Goal: Task Accomplishment & Management: Complete application form

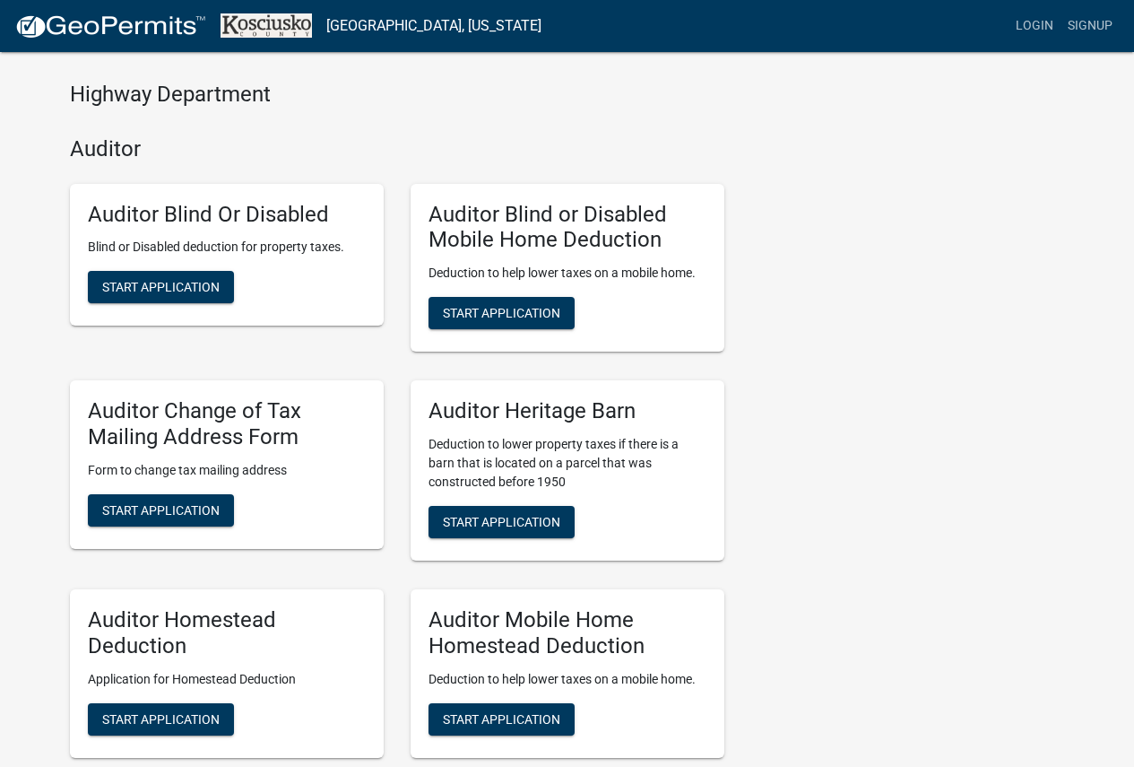
scroll to position [717, 0]
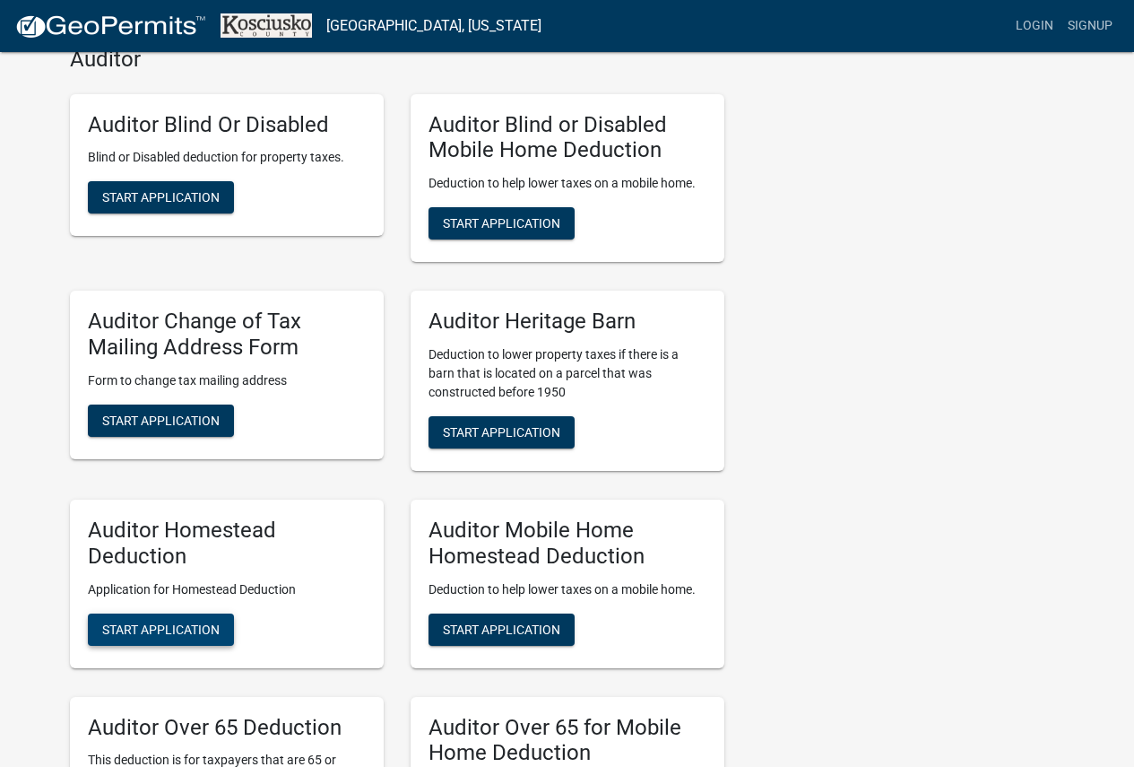
click at [221, 623] on button "Start Application" at bounding box center [161, 629] width 146 height 32
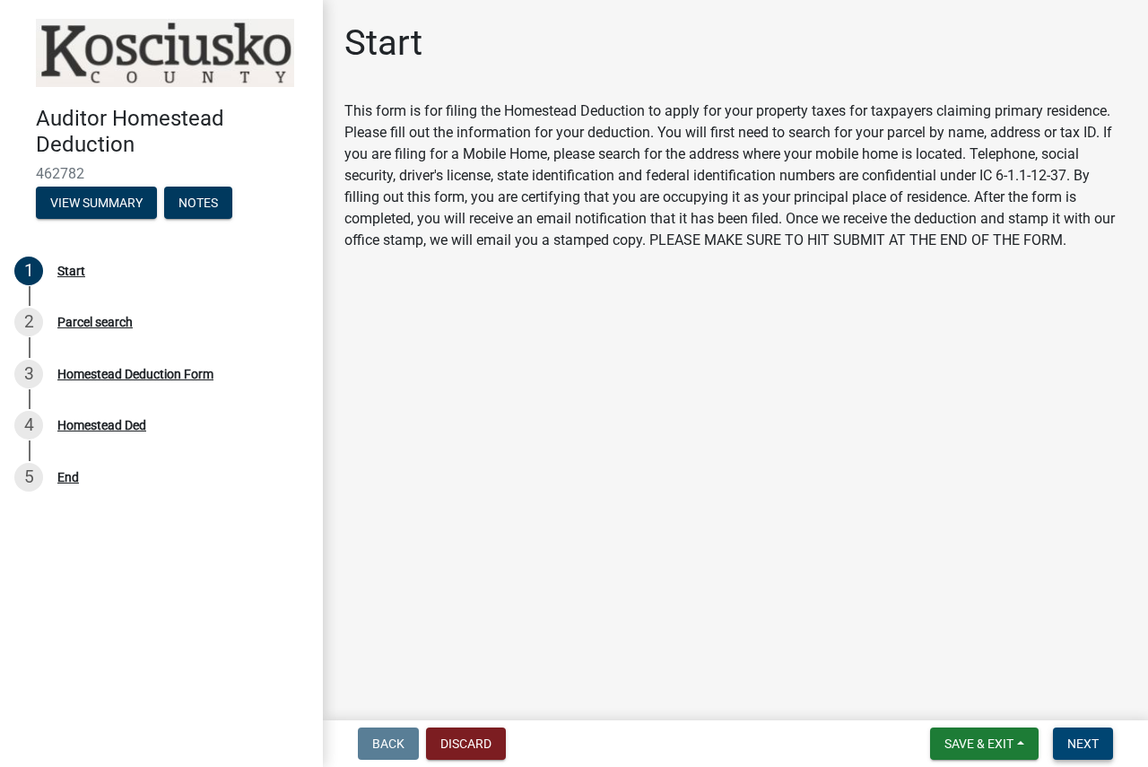
click at [1082, 752] on button "Next" at bounding box center [1083, 743] width 60 height 32
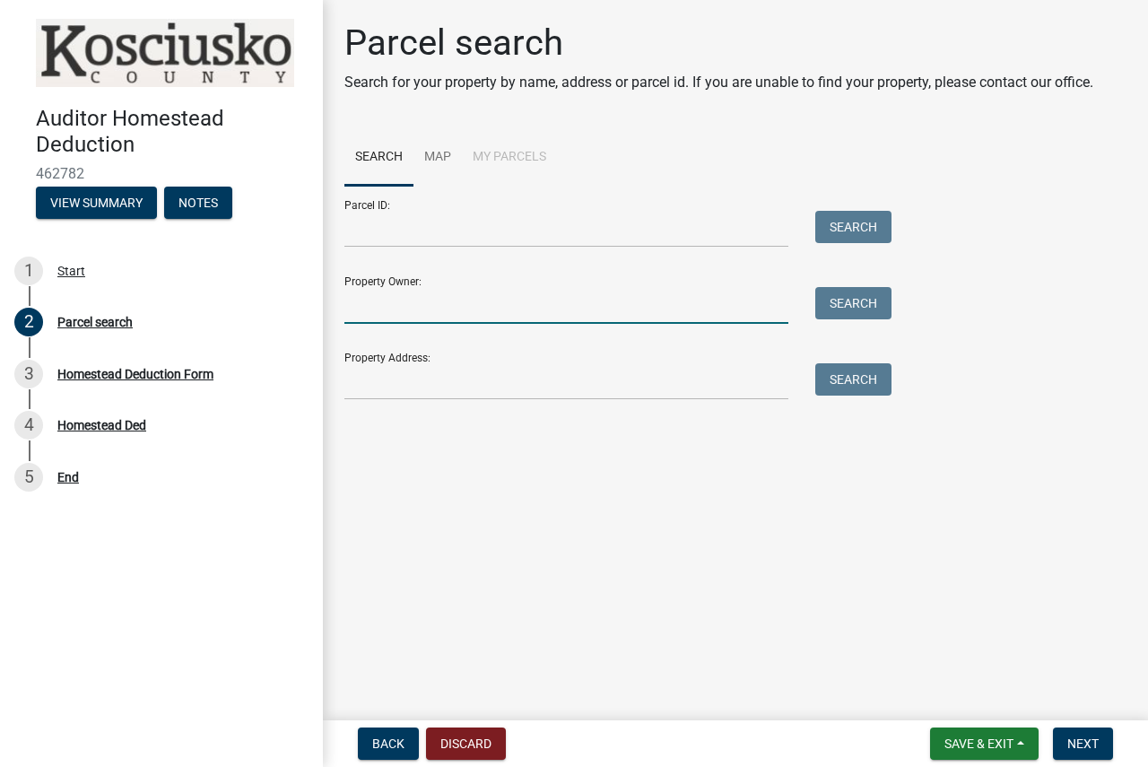
click at [491, 303] on input "Property Owner:" at bounding box center [566, 305] width 444 height 37
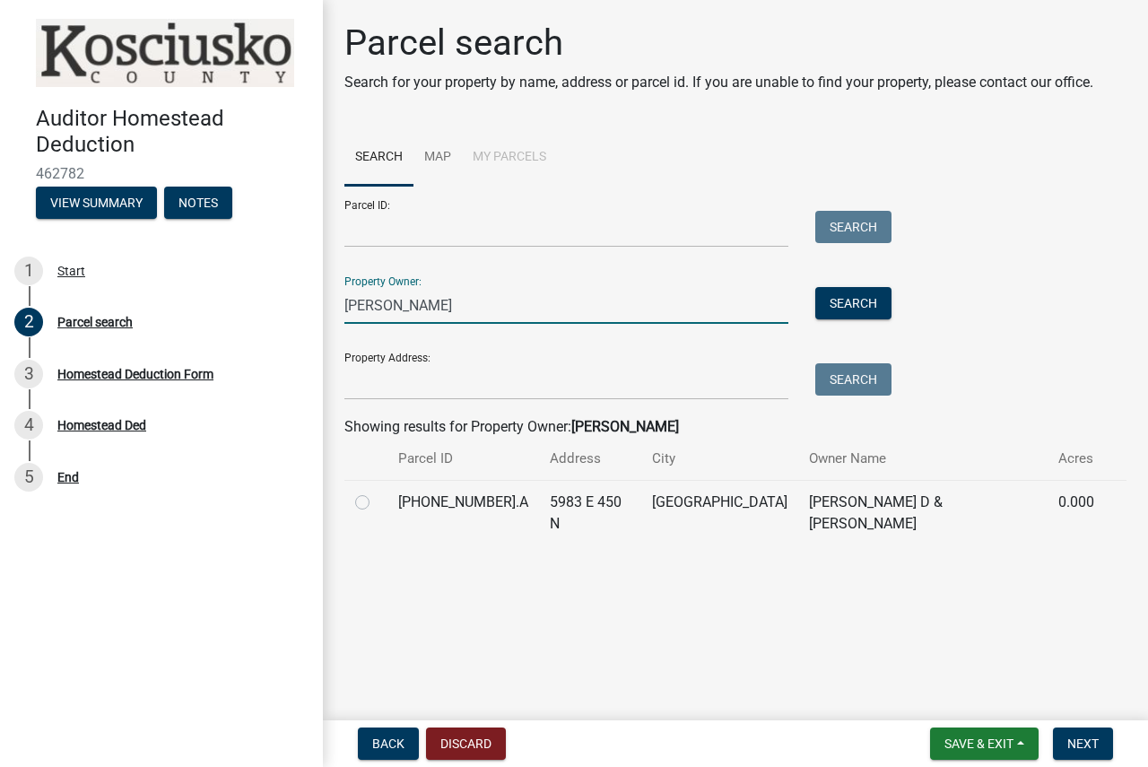
type input "[PERSON_NAME]"
click at [377, 491] on label at bounding box center [377, 491] width 0 height 0
click at [377, 499] on input "radio" at bounding box center [383, 497] width 12 height 12
radio input "true"
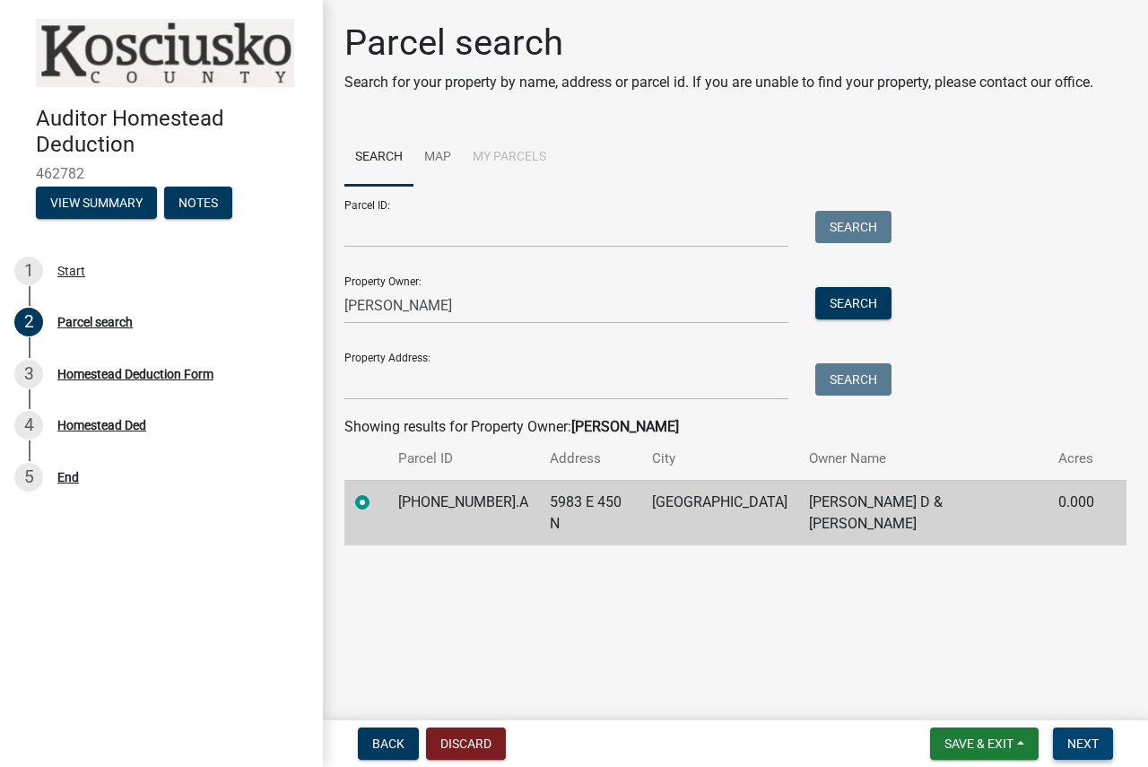
click at [1077, 740] on span "Next" at bounding box center [1082, 743] width 31 height 14
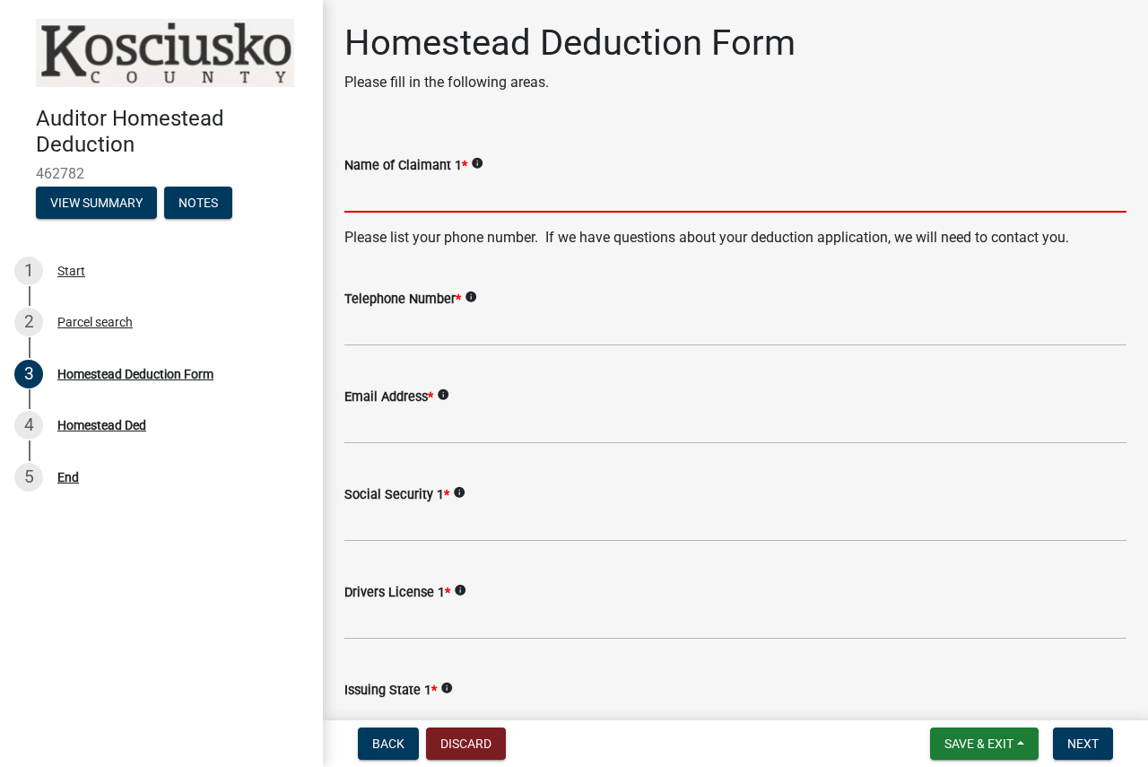
click at [551, 207] on input "Name of Claimant 1 *" at bounding box center [735, 194] width 782 height 37
type input "/"
type input "[PERSON_NAME]"
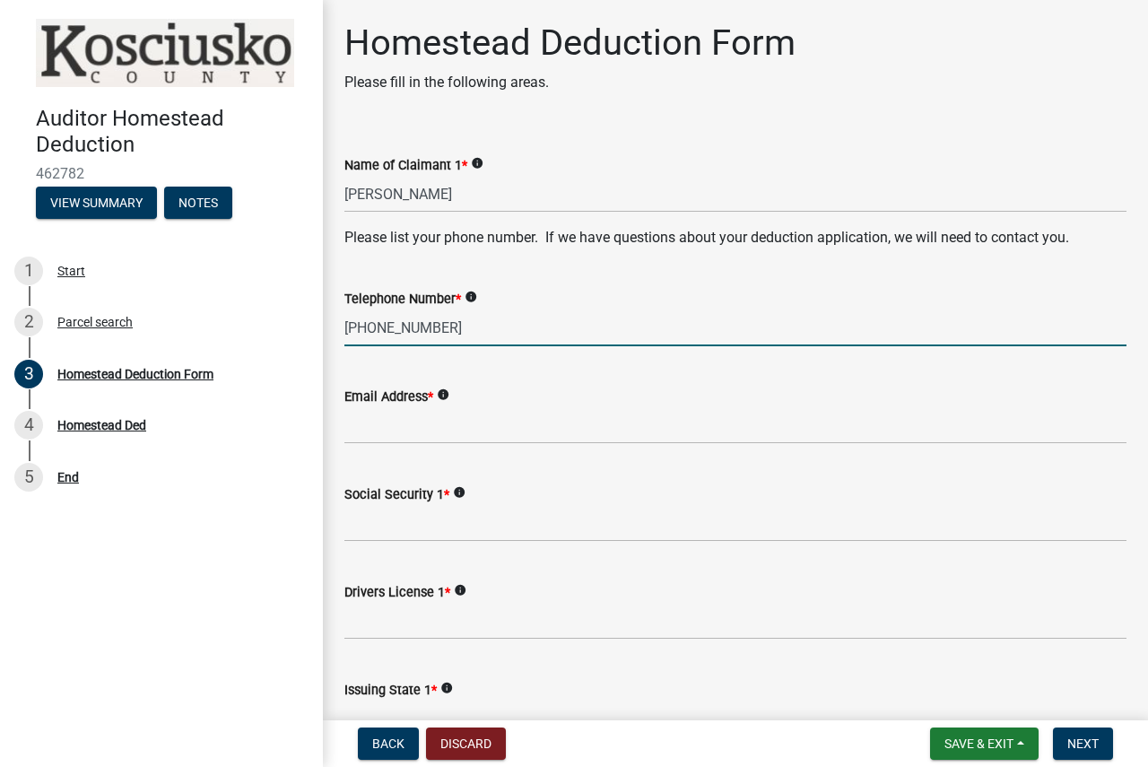
type input "[PHONE_NUMBER]"
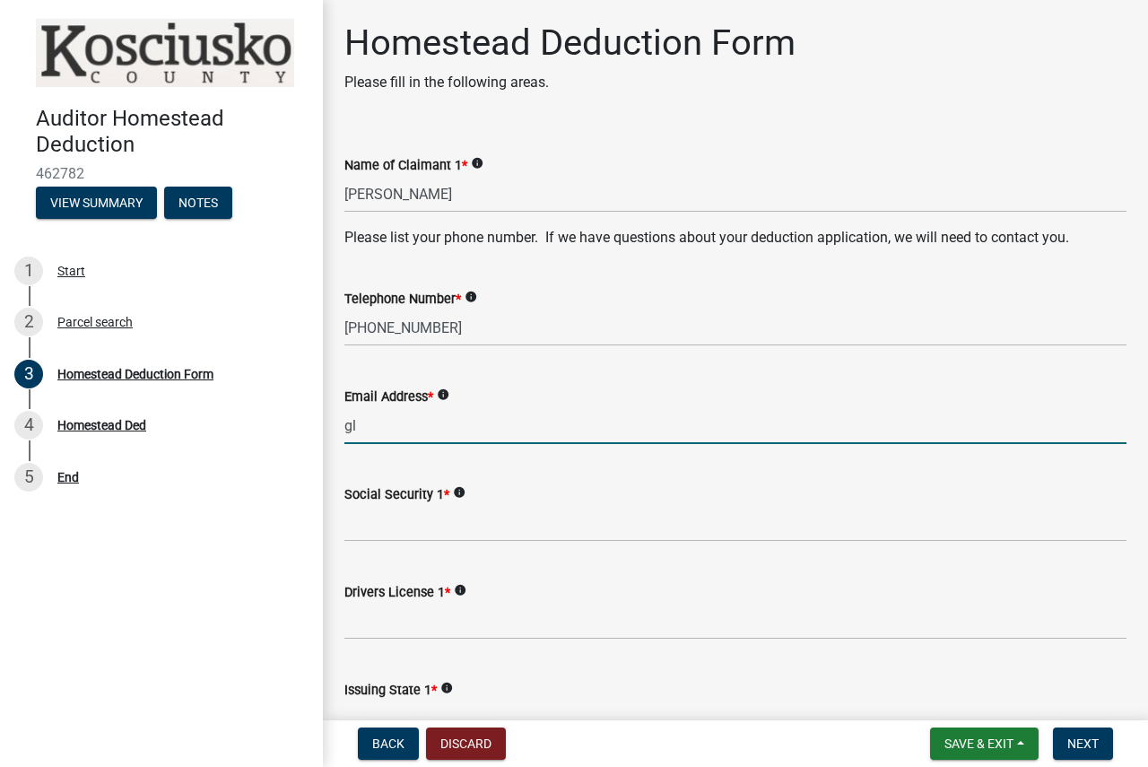
type input "g"
type input "[EMAIL_ADDRESS][DOMAIN_NAME]"
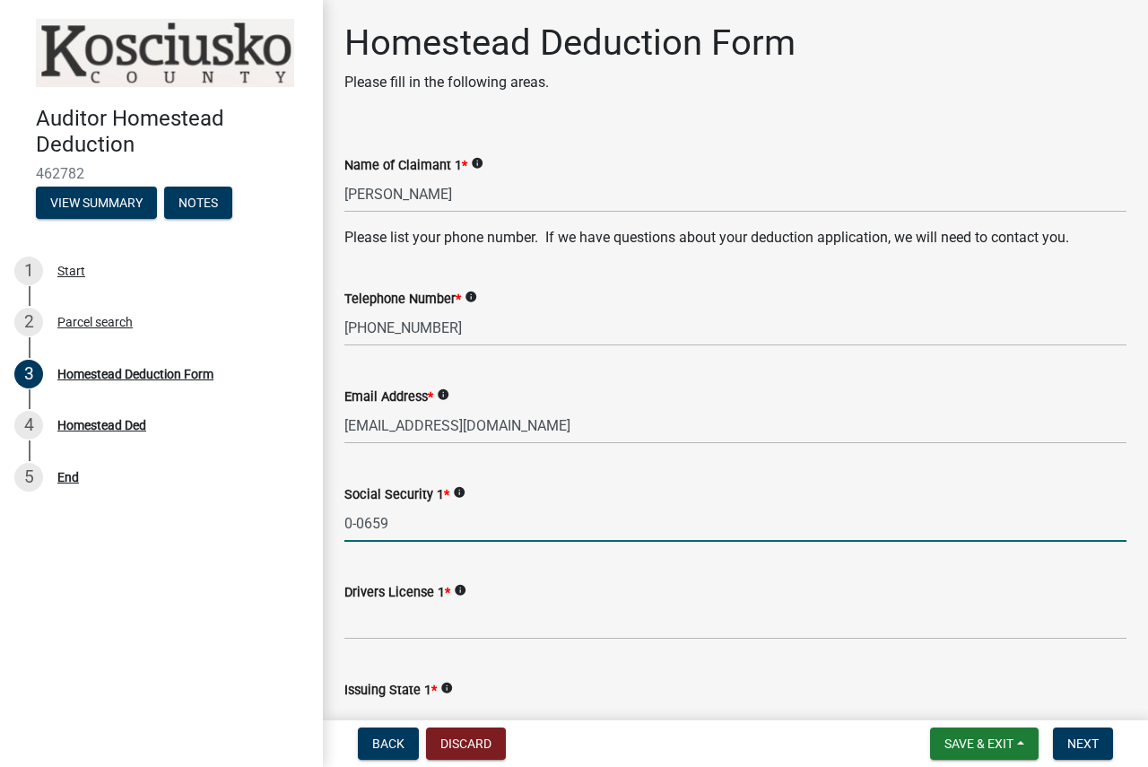
type input "0-0659"
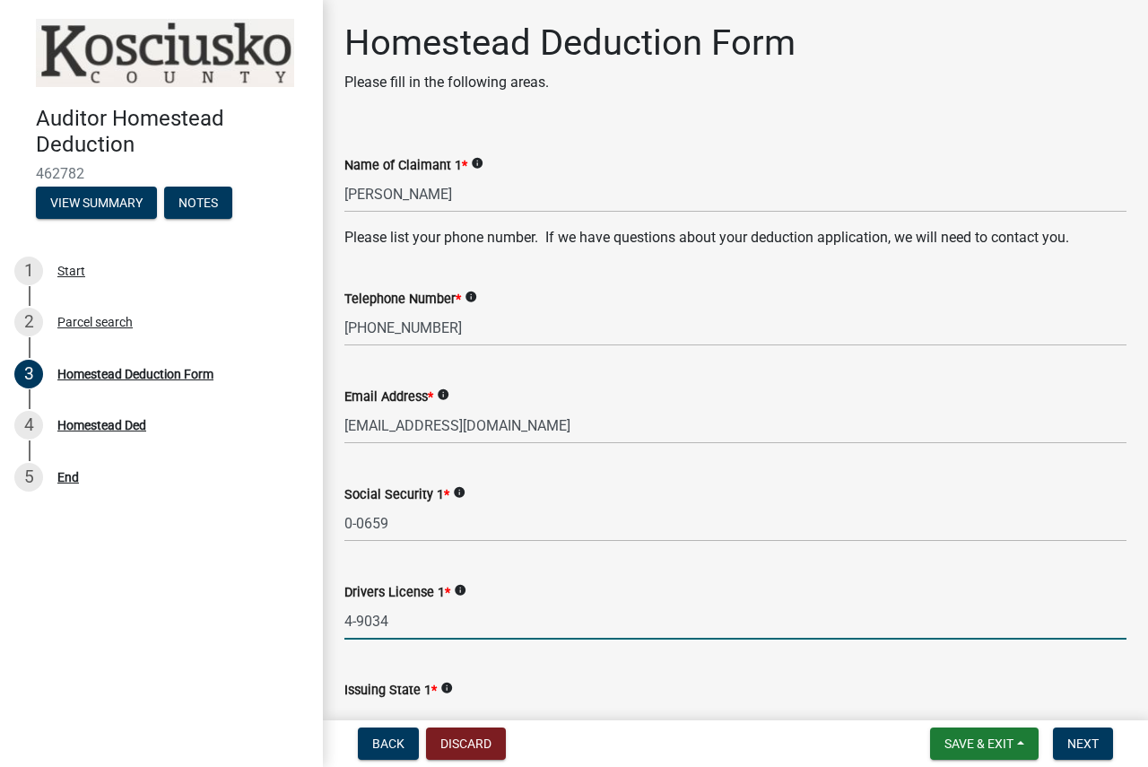
type input "4-9034"
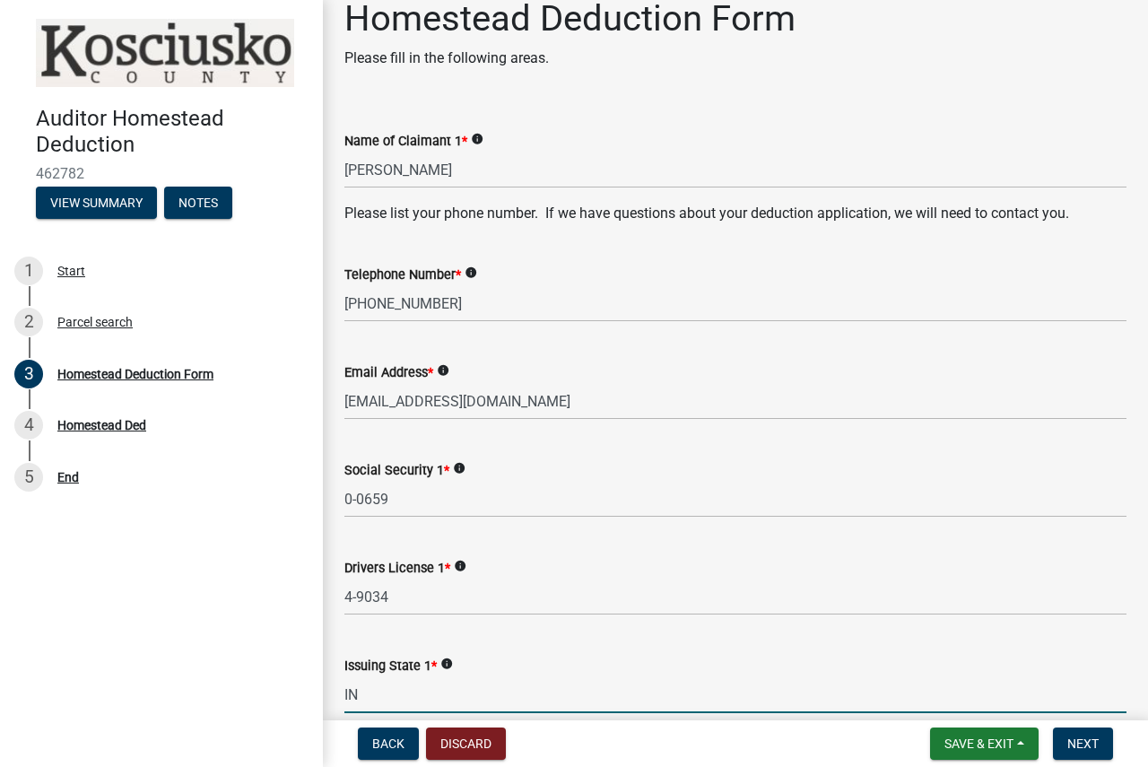
type input "IN"
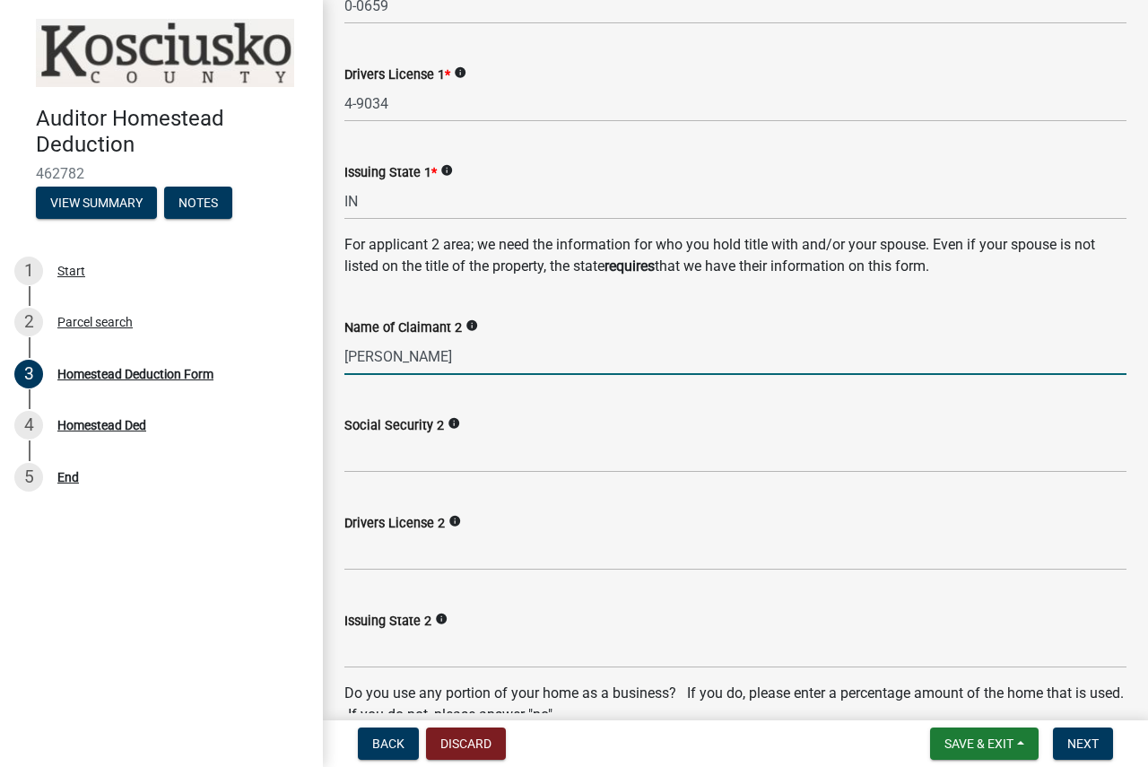
type input "[PERSON_NAME]"
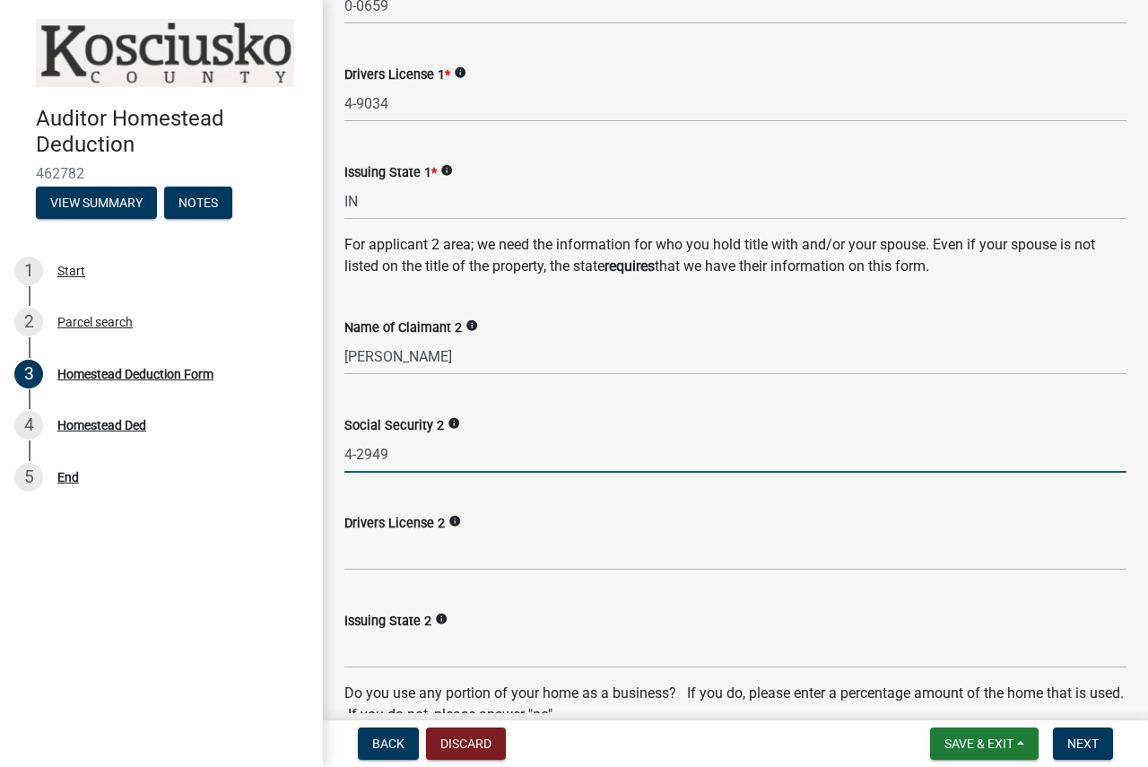
type input "4-2949"
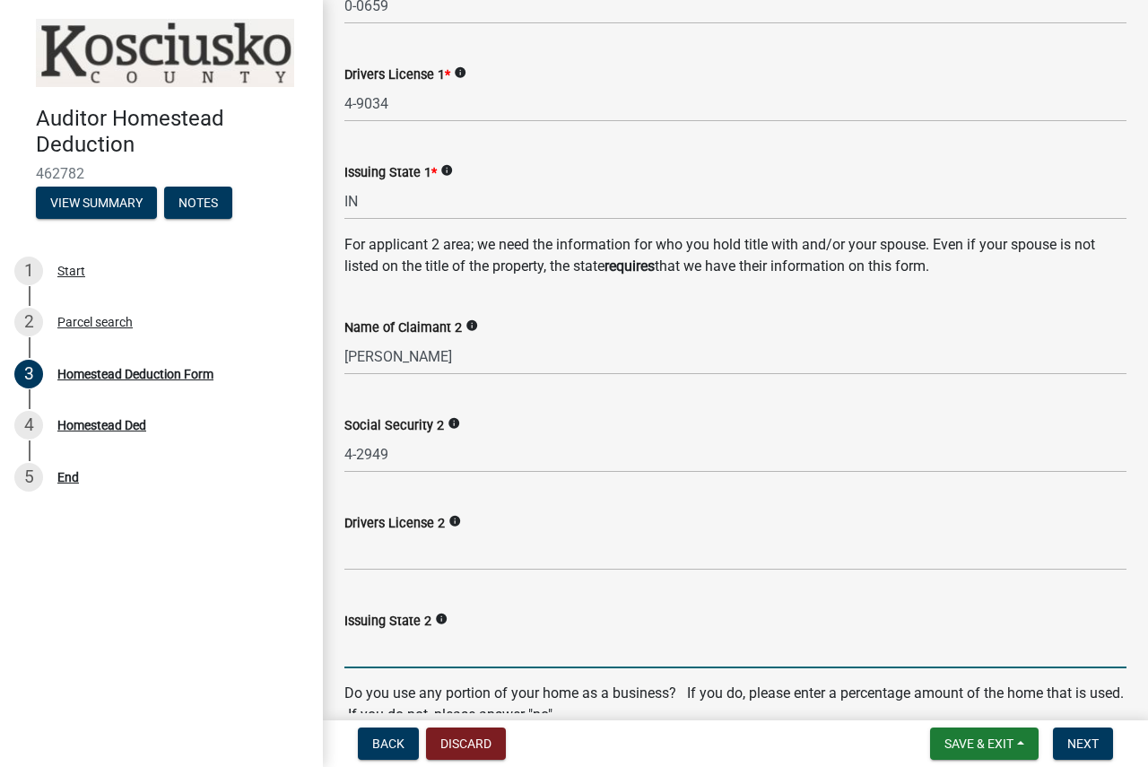
scroll to position [966, 0]
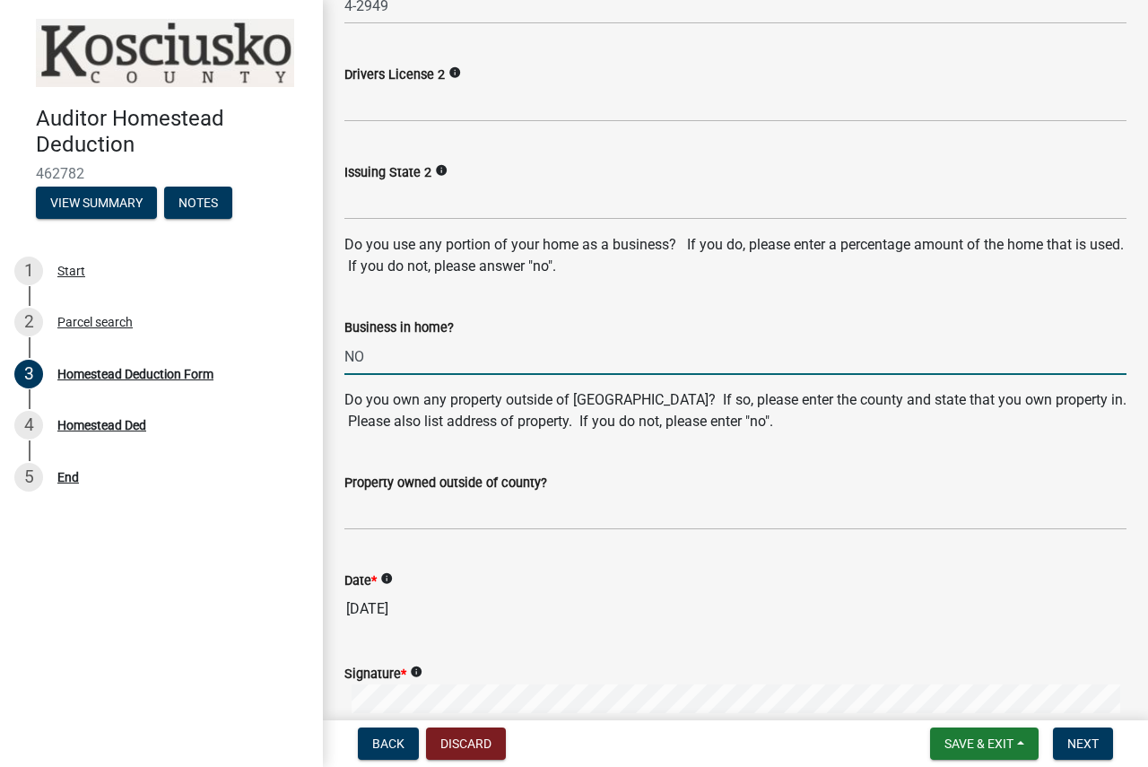
type input "NO"
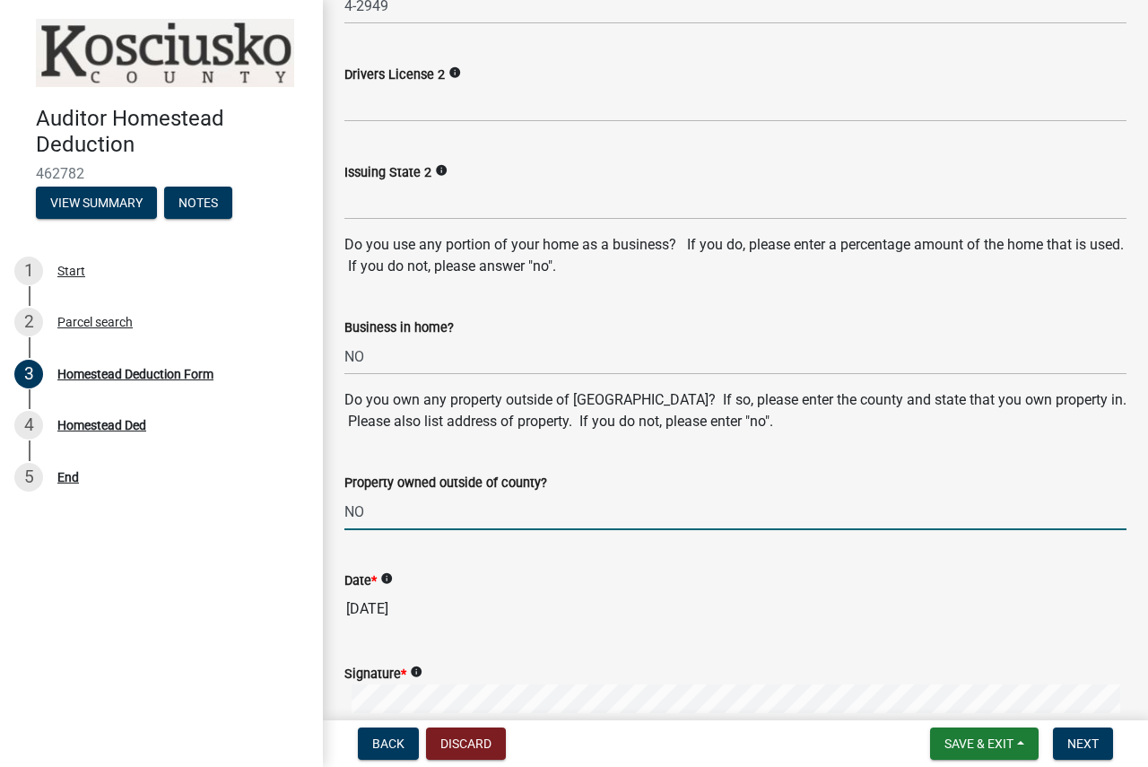
type input "NO"
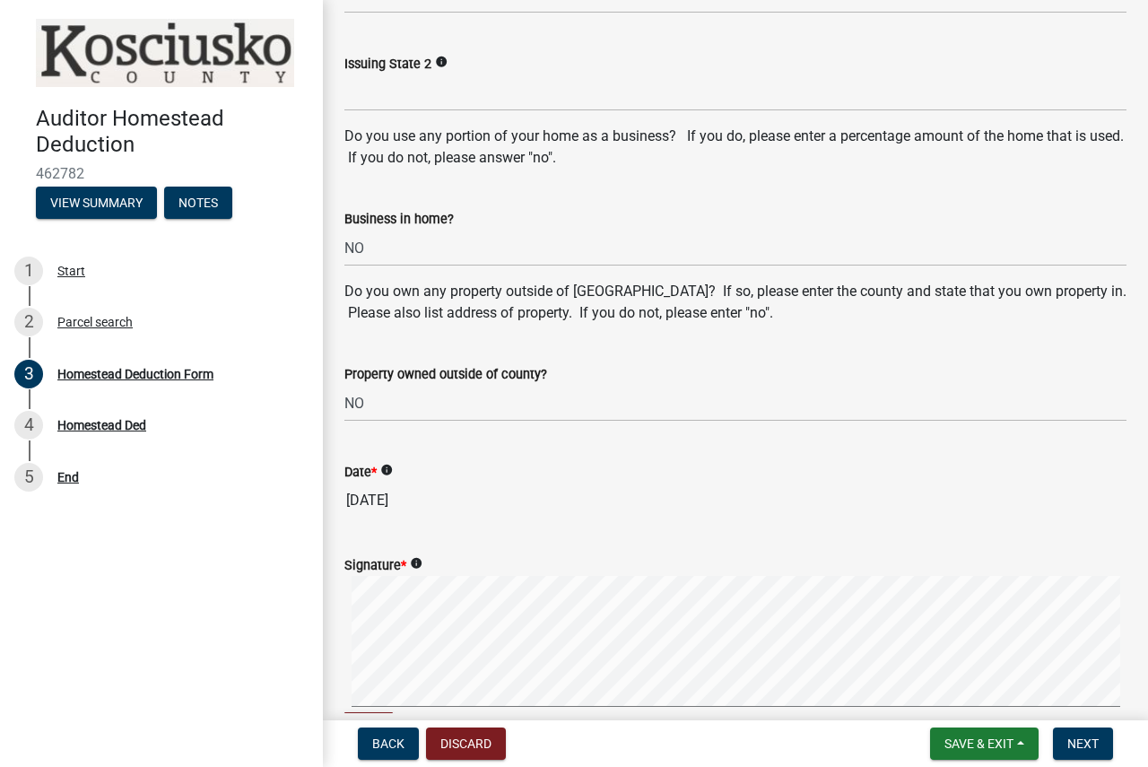
scroll to position [1389, 0]
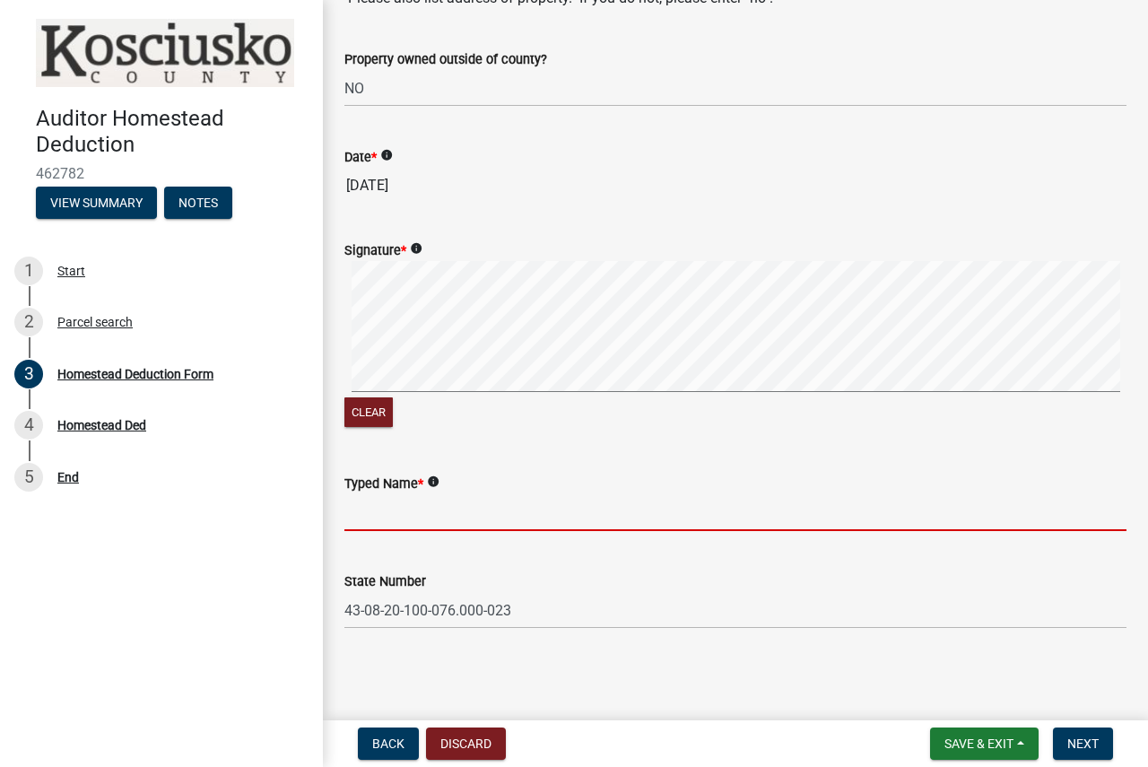
click at [389, 511] on input "Typed Name *" at bounding box center [735, 512] width 782 height 37
type input "[PERSON_NAME]"
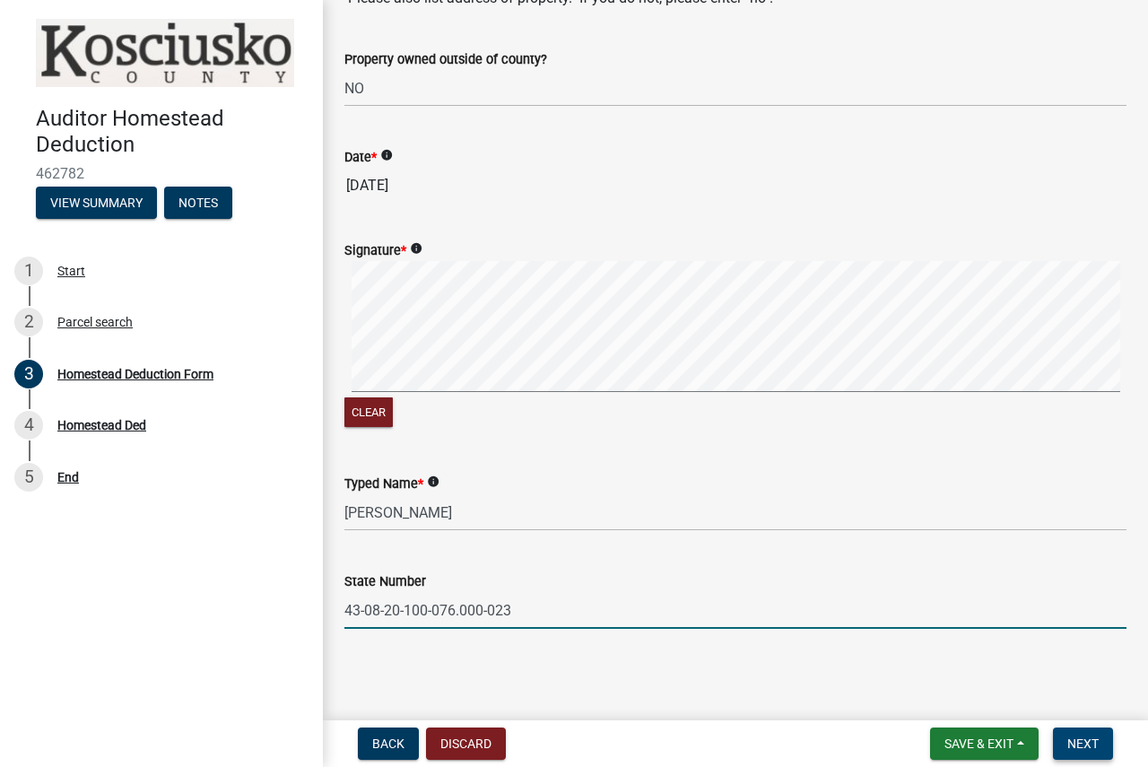
click at [1091, 728] on button "Next" at bounding box center [1083, 743] width 60 height 32
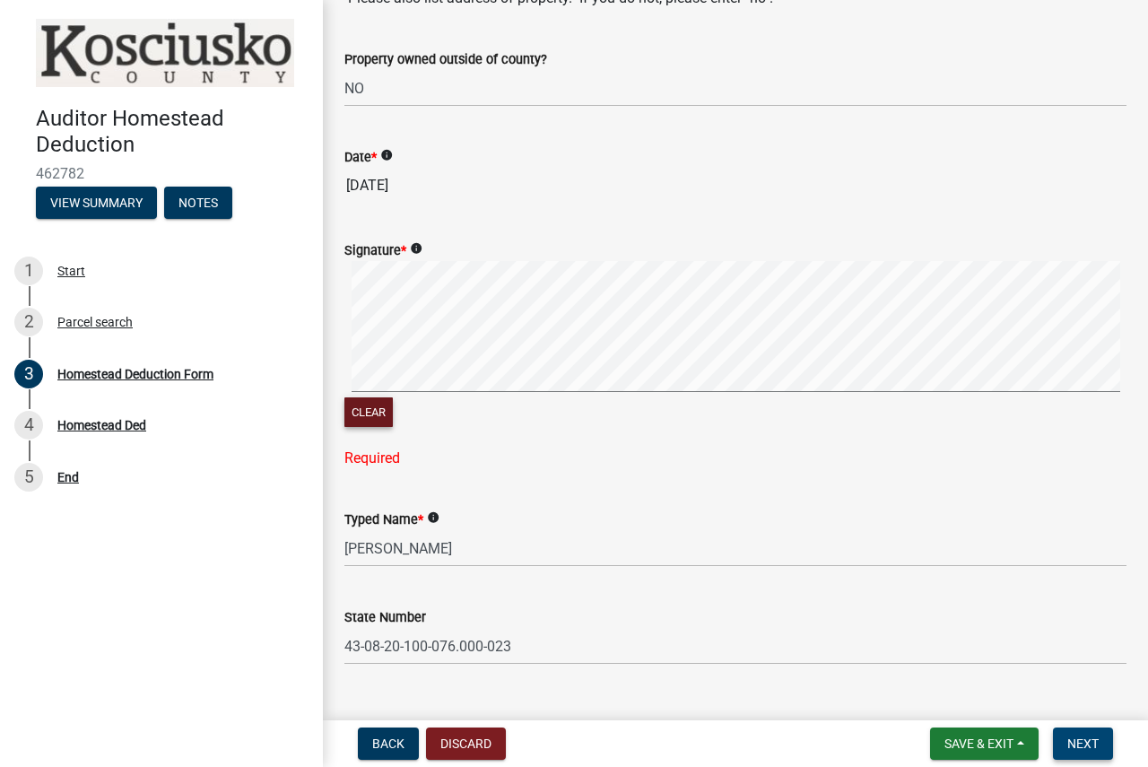
click at [342, 386] on div "Signature * info Clear Required" at bounding box center [735, 343] width 809 height 251
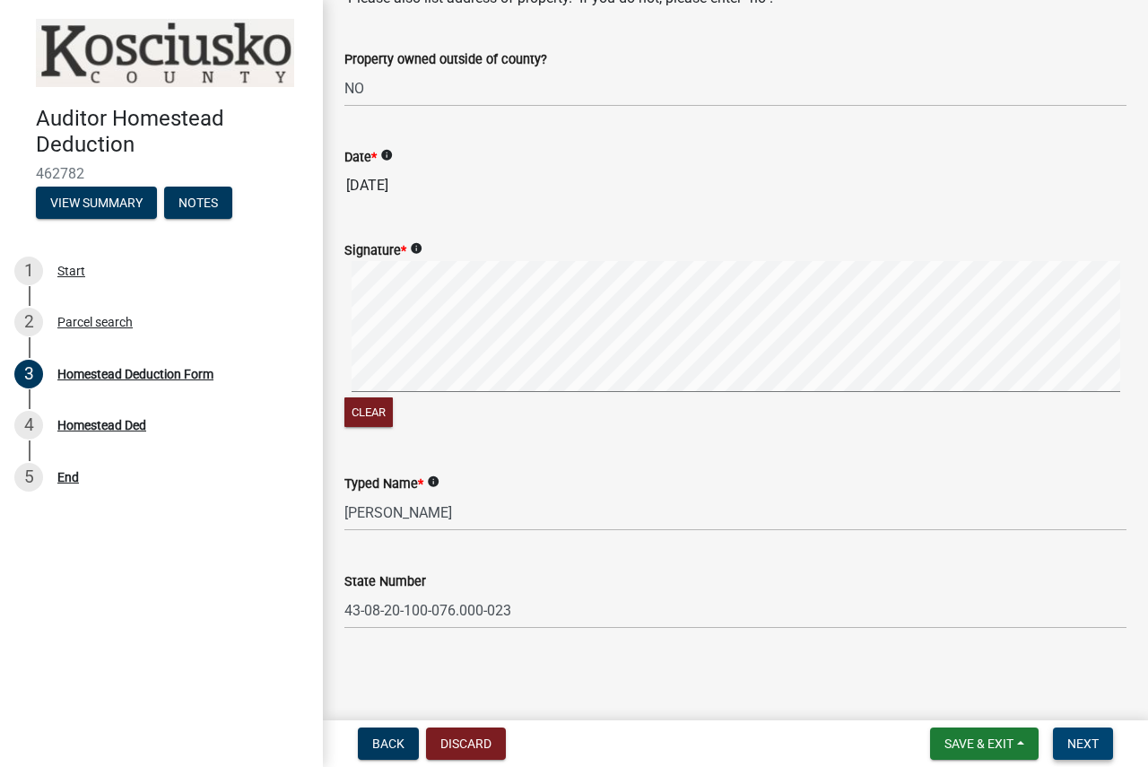
click at [415, 406] on div "Clear" at bounding box center [735, 346] width 782 height 170
click at [1105, 750] on button "Next" at bounding box center [1083, 743] width 60 height 32
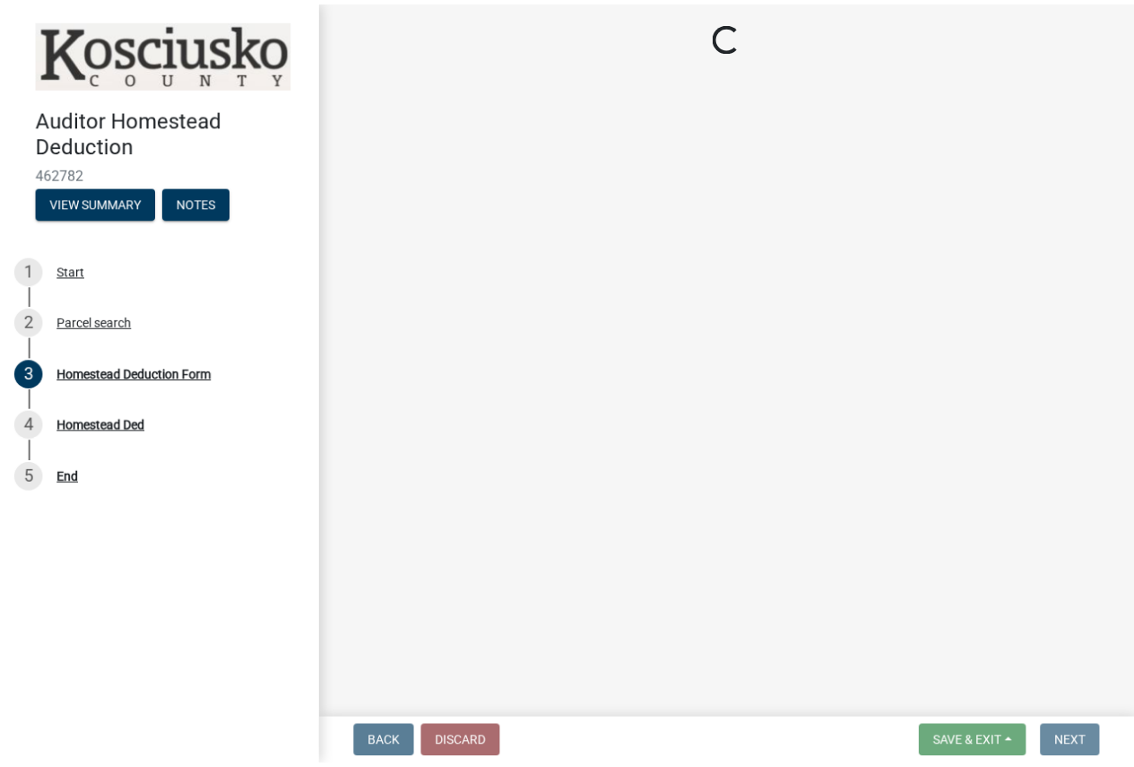
scroll to position [0, 0]
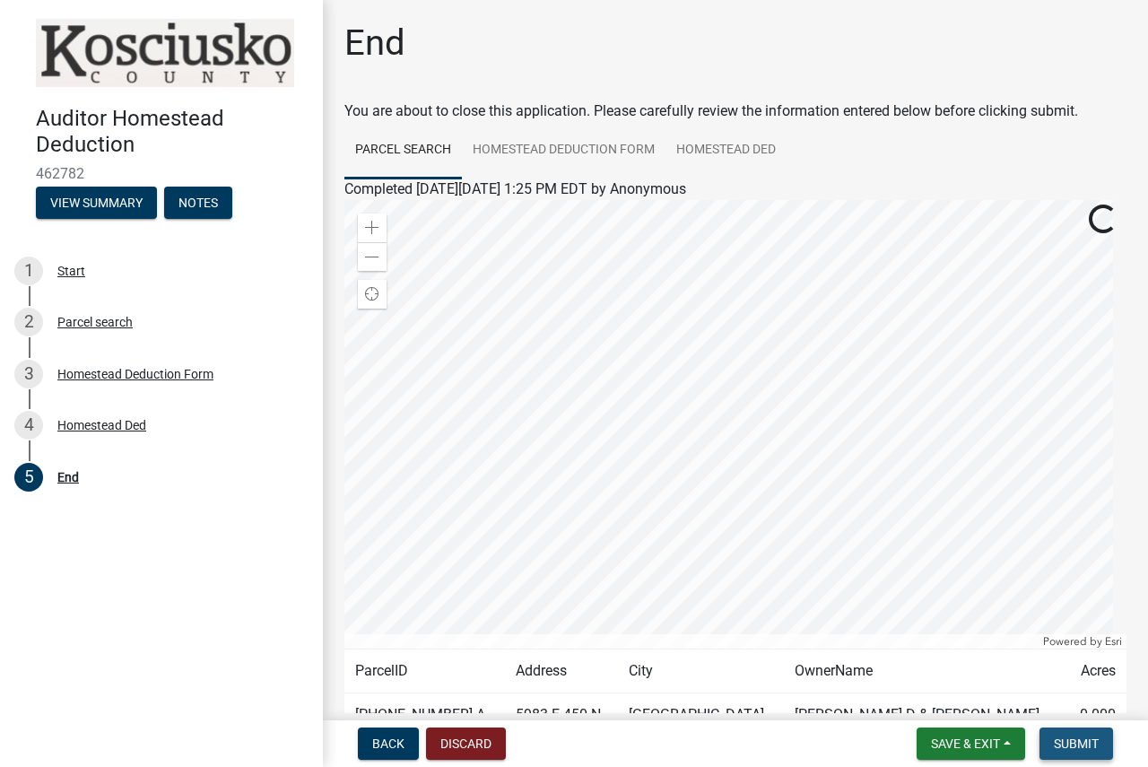
click at [1105, 750] on button "Submit" at bounding box center [1076, 743] width 74 height 32
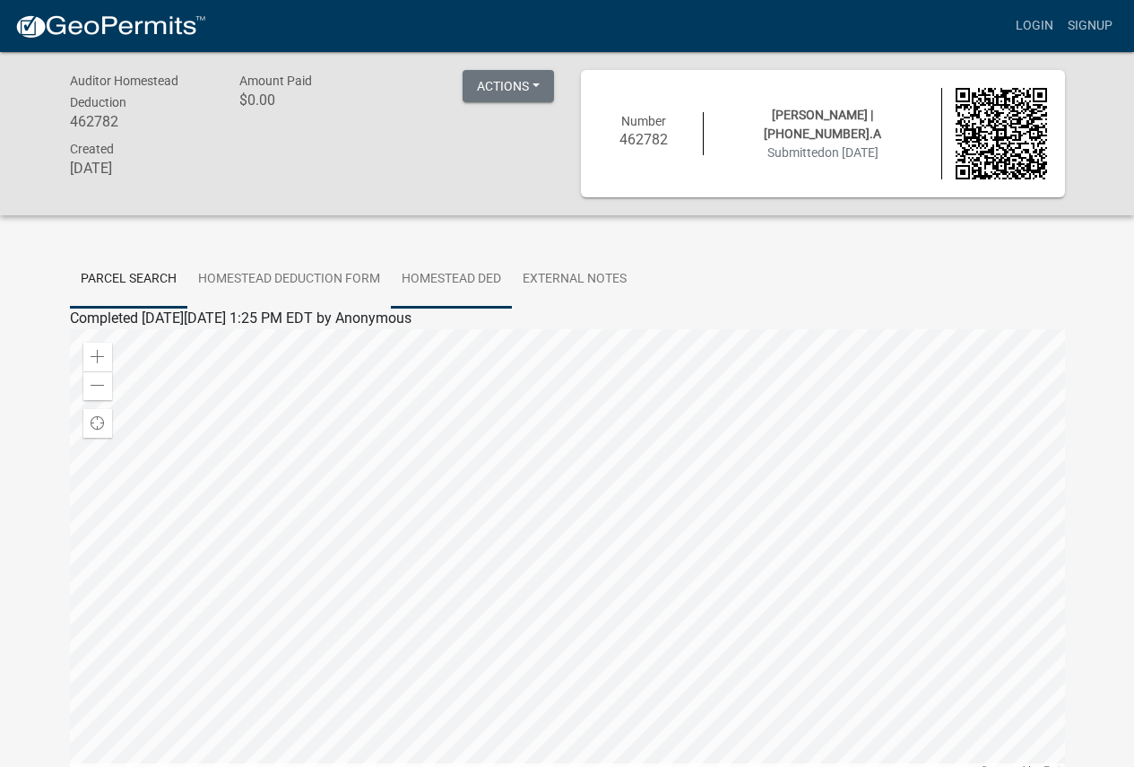
click at [473, 271] on link "Homestead Ded" at bounding box center [451, 279] width 121 height 57
click at [159, 344] on link "Homestead Ded" at bounding box center [120, 339] width 101 height 17
